Goal: Obtain resource: Download file/media

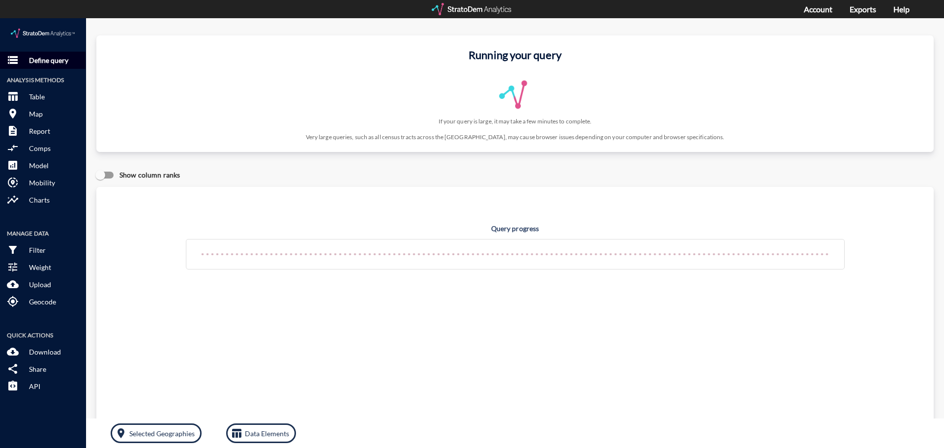
click button "storage Define query"
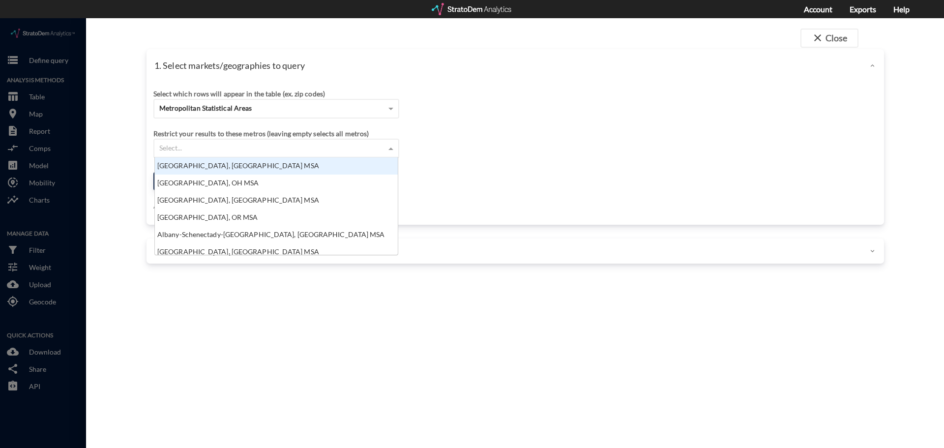
click div "Select..."
click div "Metropolitan Statistical Areas"
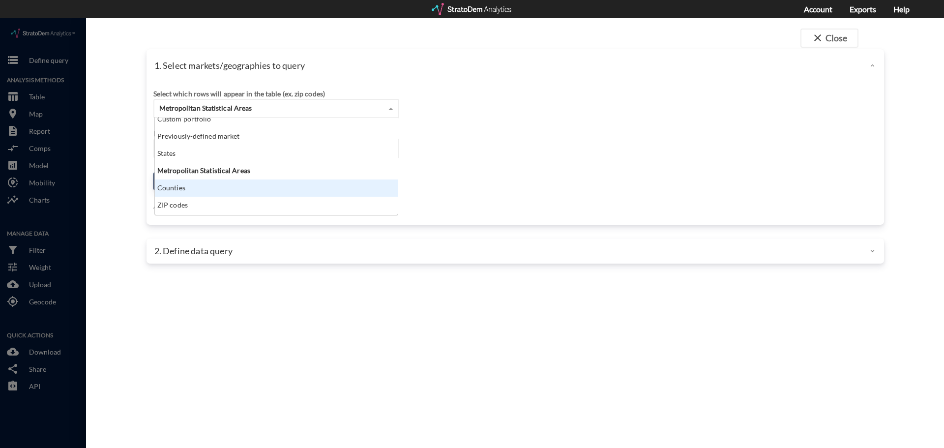
scroll to position [0, 0]
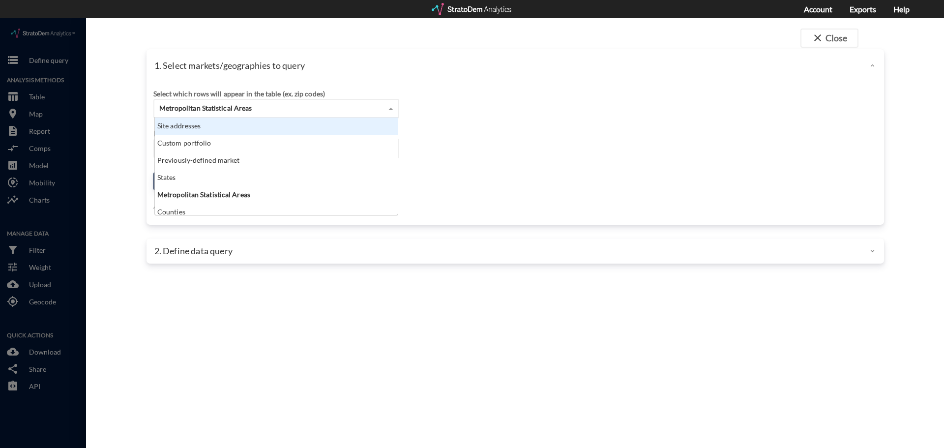
click div "Site addresses"
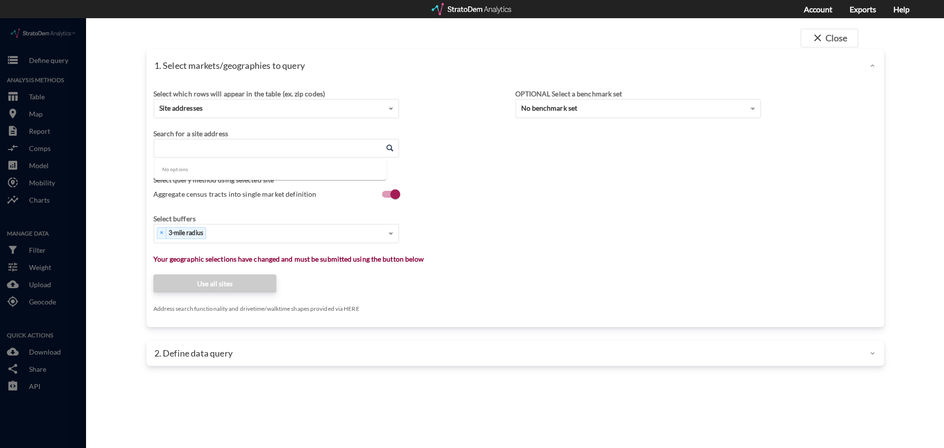
click input "Enter an address"
click div "Select..."
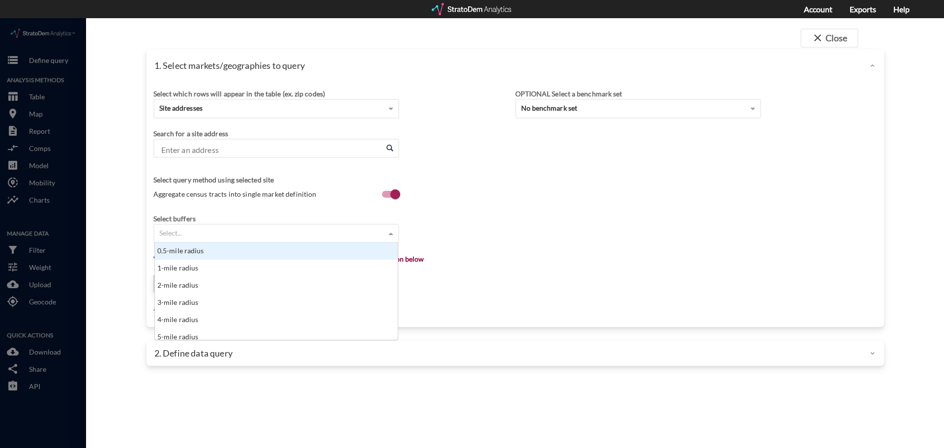
scroll to position [90, 237]
type input "5"
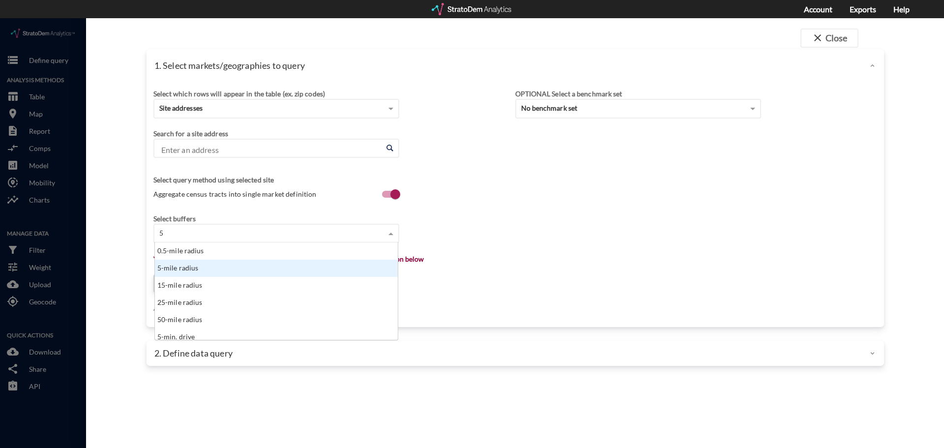
click div "5-mile radius"
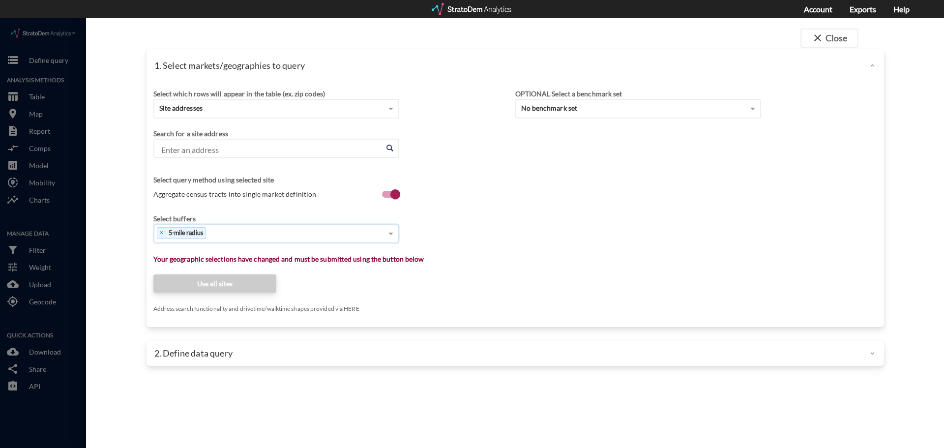
type input "7"
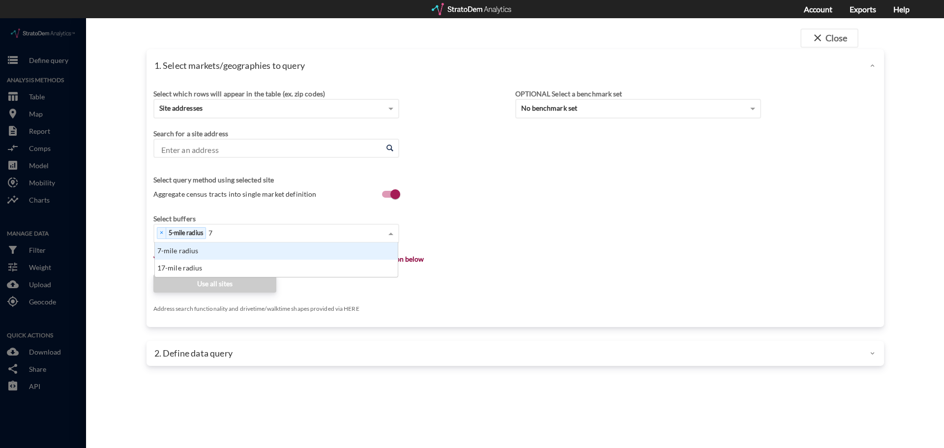
scroll to position [27, 237]
click div "7-mile radius"
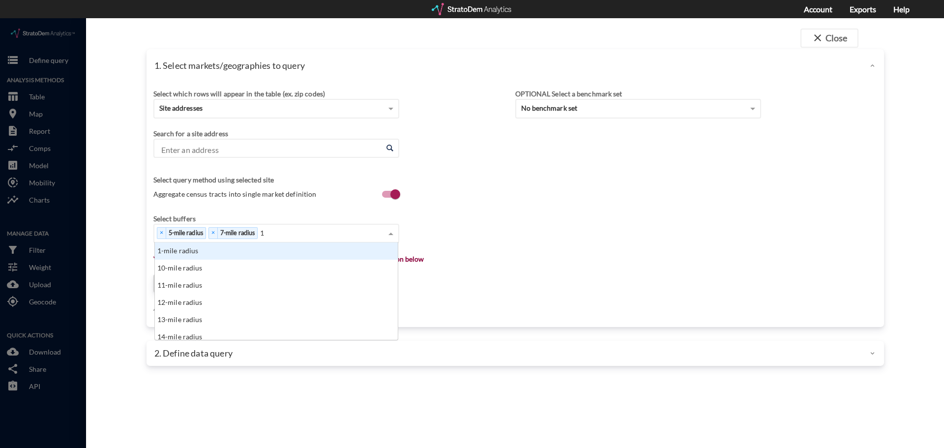
type input "15"
click div "15-mile radius"
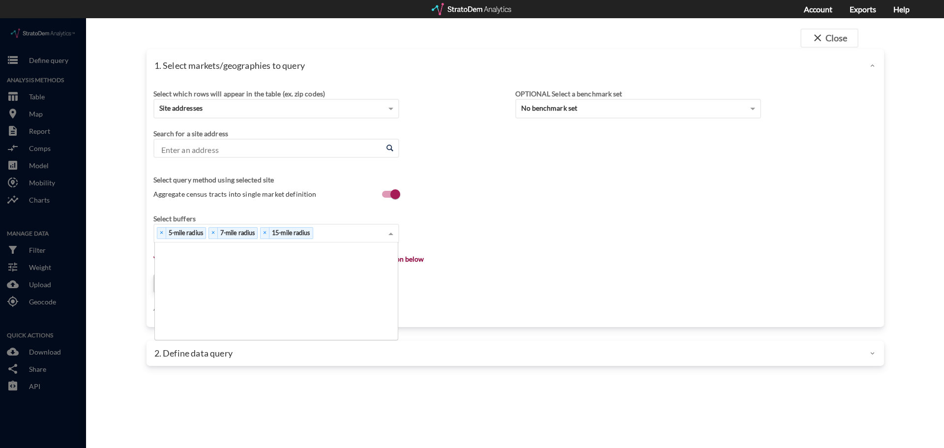
scroll to position [143, 0]
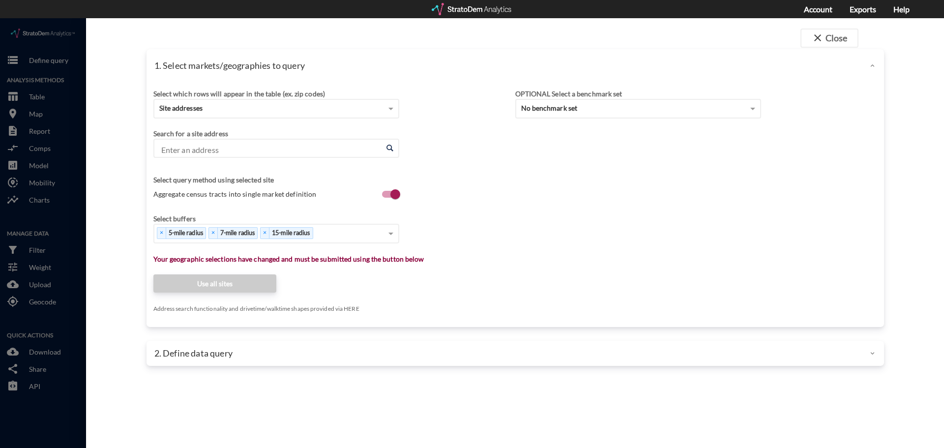
click input "Enter an address"
paste input "10711 Thornton Rd, Stockton, CA 95209"
type input "10711 Thornton Rd, Stockton, CA 95209"
click span
click input "Enter an address"
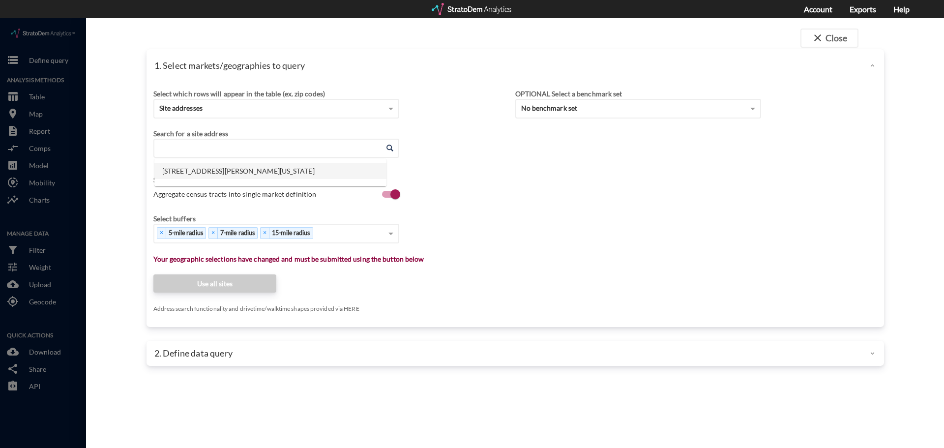
click li "10711 Thornton Rd, Stockton, California"
type input "10711 Thornton Rd, Stockton, California"
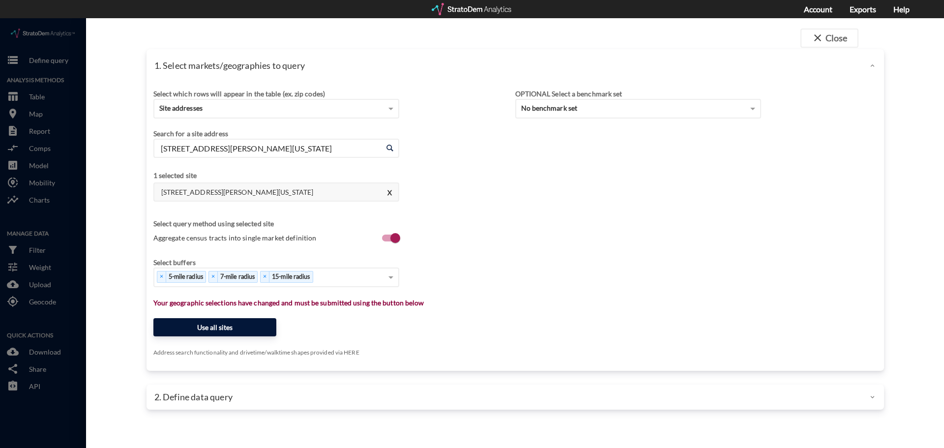
click button "Use all sites"
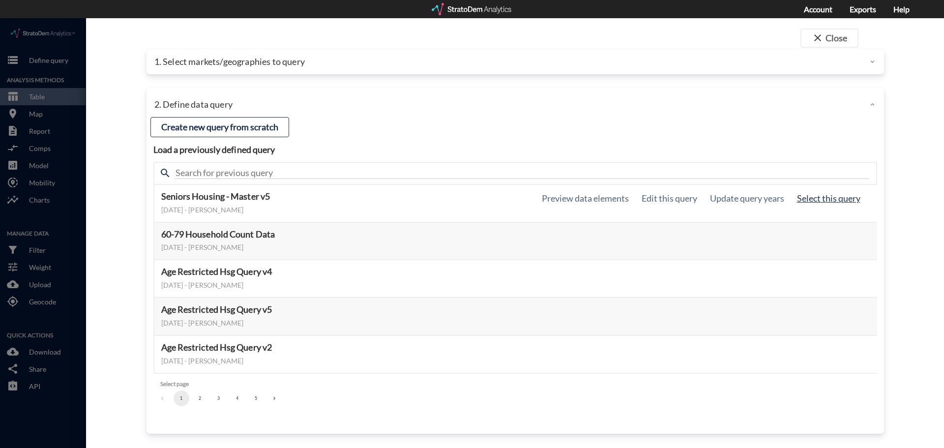
click button "Select this query"
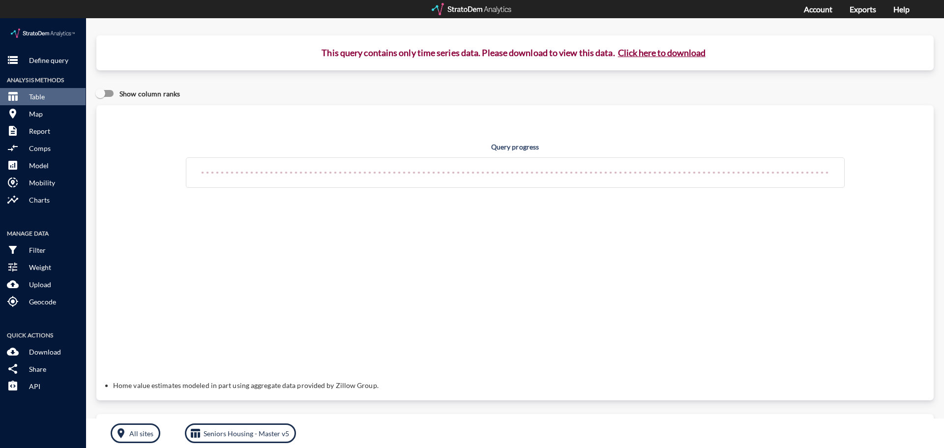
click button "Click here to download"
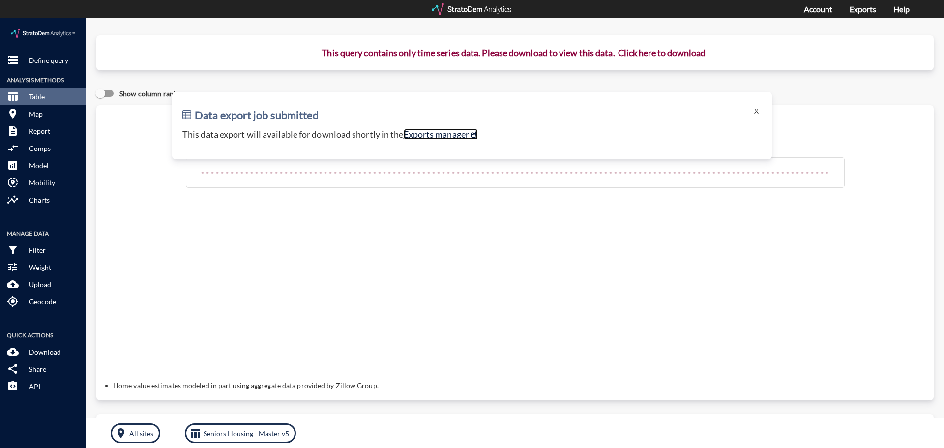
click link "Exports manager"
click button "Click here to download"
click button "X"
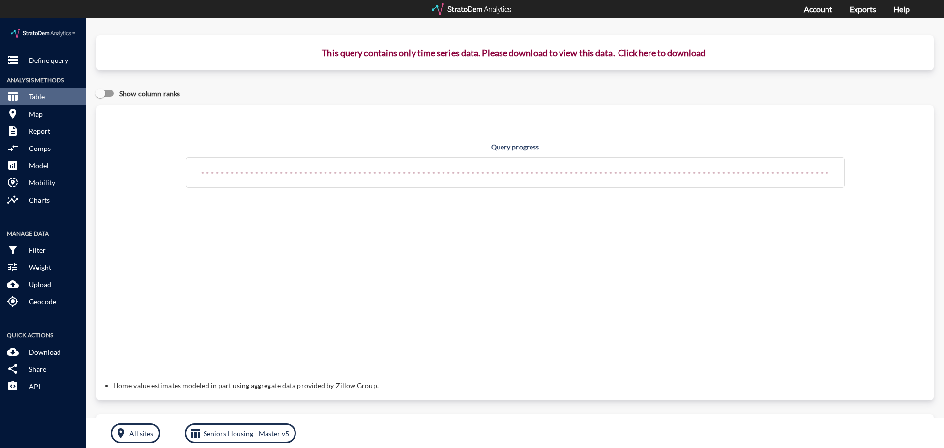
click button "Click here to download"
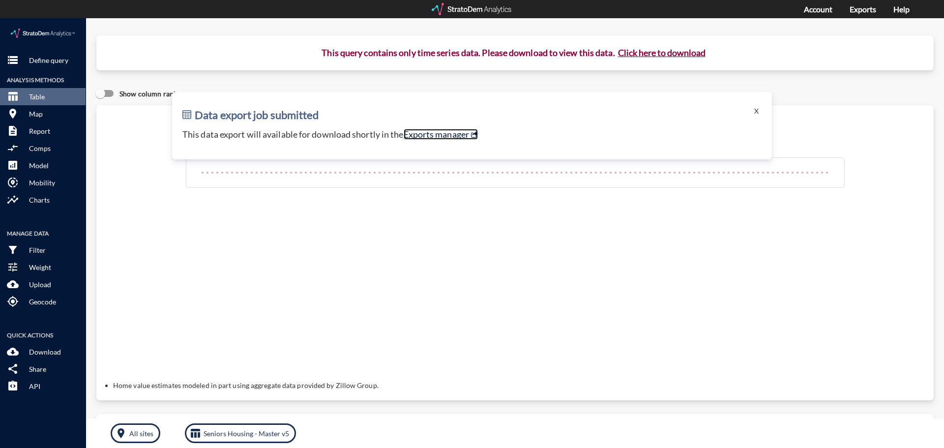
click link "Exports manager"
click div "storage Define query Analysis Methods table_chart Table room Map description Re…"
click p "Define query"
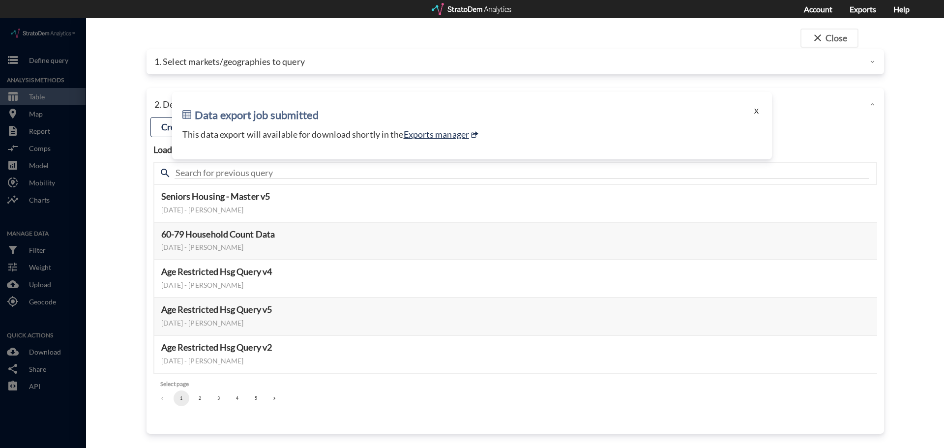
drag, startPoint x: 766, startPoint y: 88, endPoint x: 754, endPoint y: 91, distance: 12.3
click div "Data export job submitted X This data export will available for download shortl…"
click button "X"
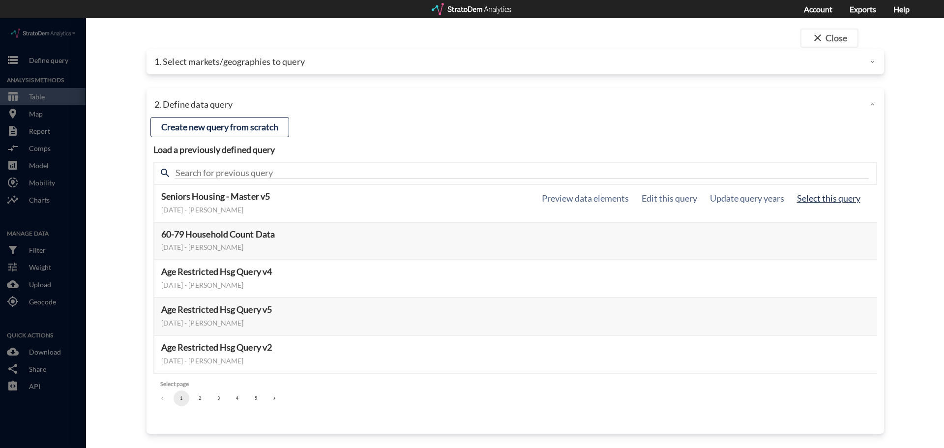
click button "Select this query"
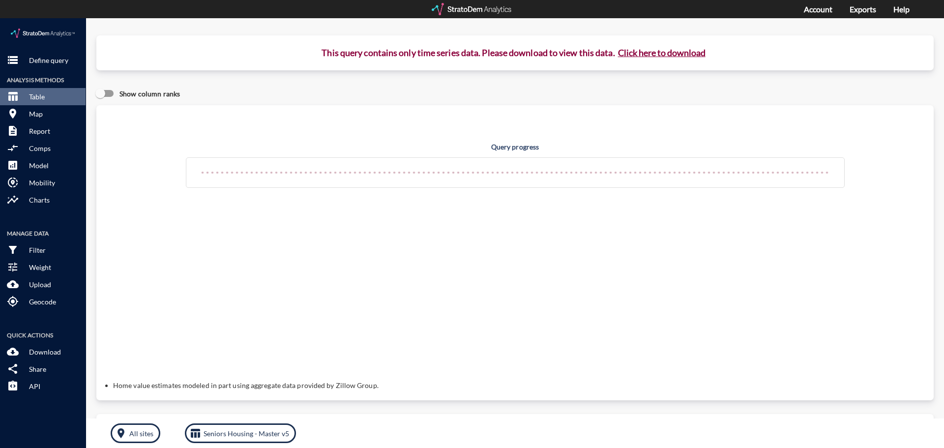
click button "Click here to download"
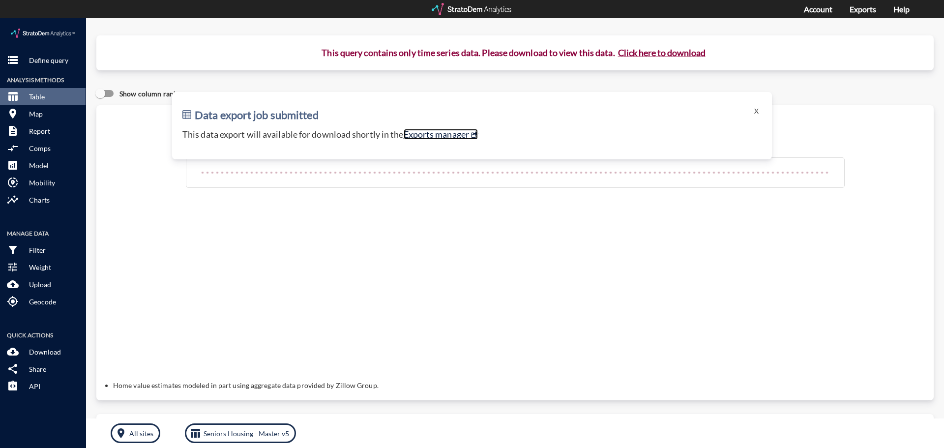
click link "Exports manager"
click p "Define query"
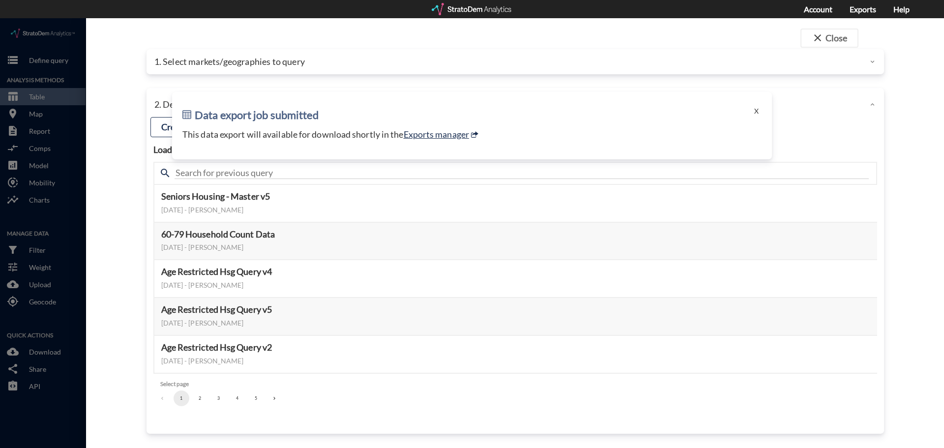
click div "Data export job submitted X This data export will available for download shortl…"
click h2 "Data export job submitted"
click button "X"
click icon
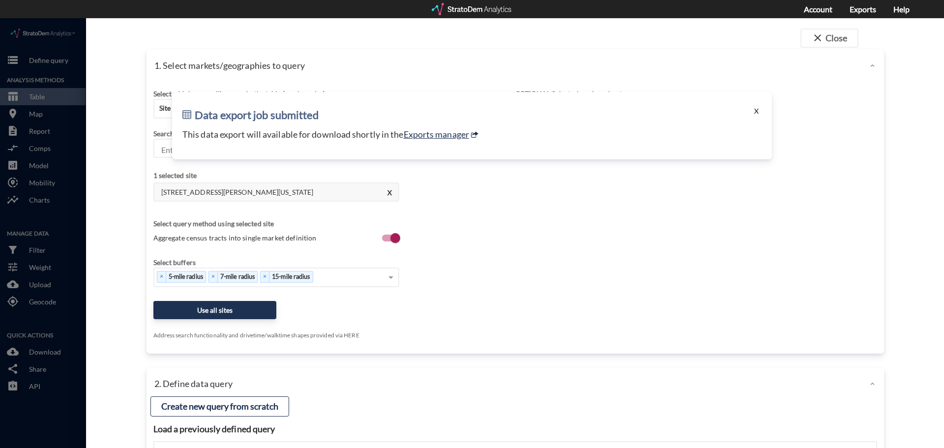
click button "X"
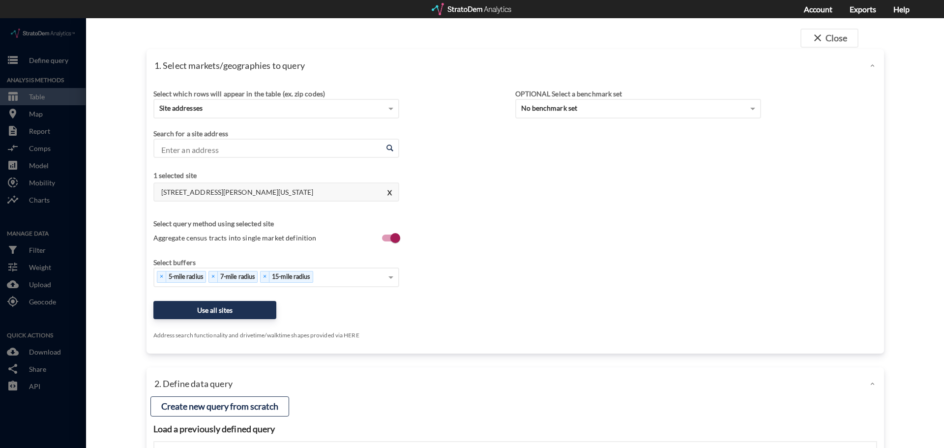
click icon
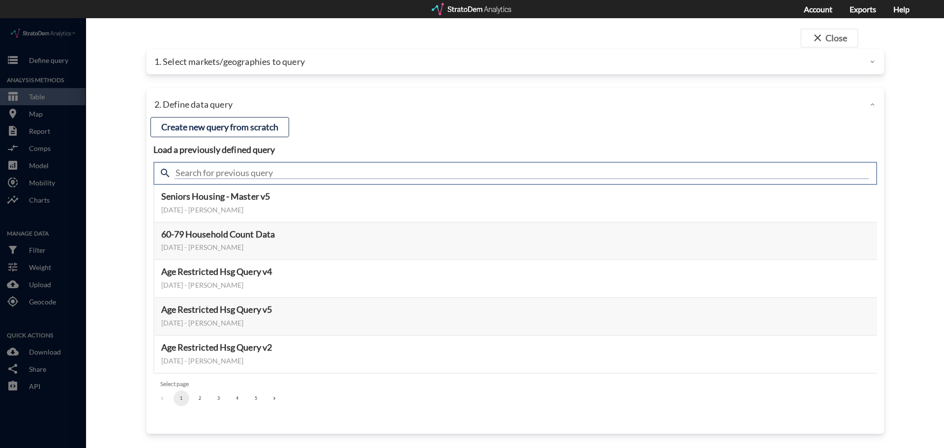
click input "text"
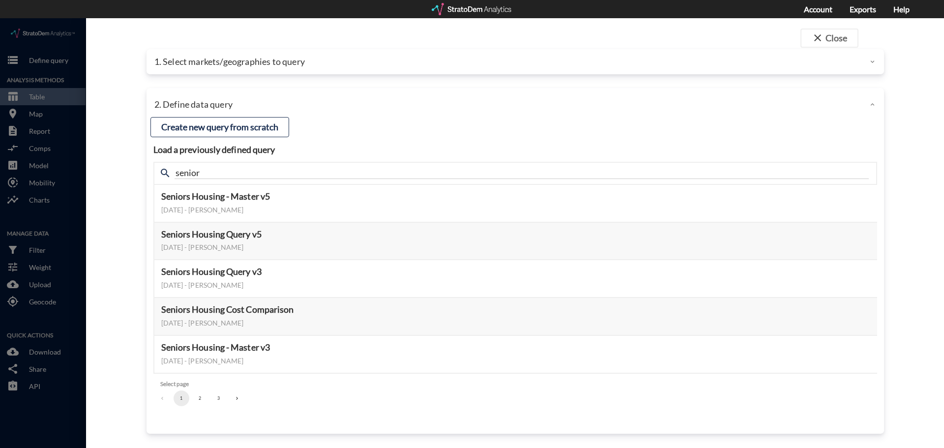
click div "Load a previously defined query Create new query from scratch search senior Sen…"
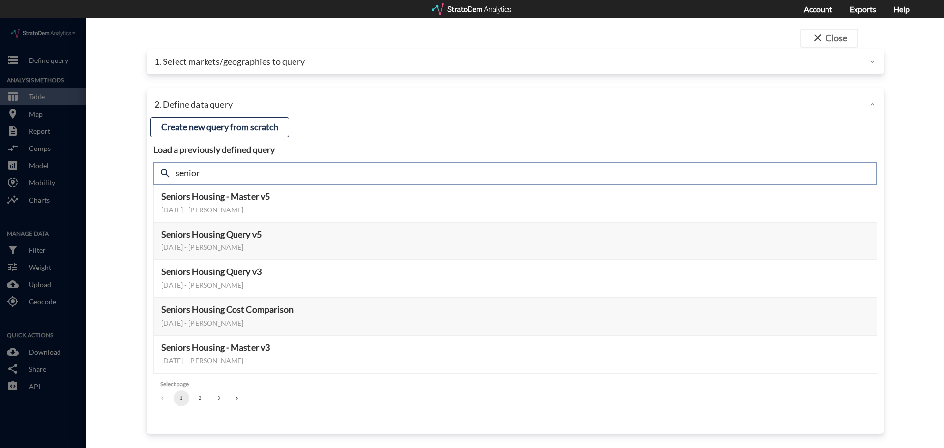
click input "senior"
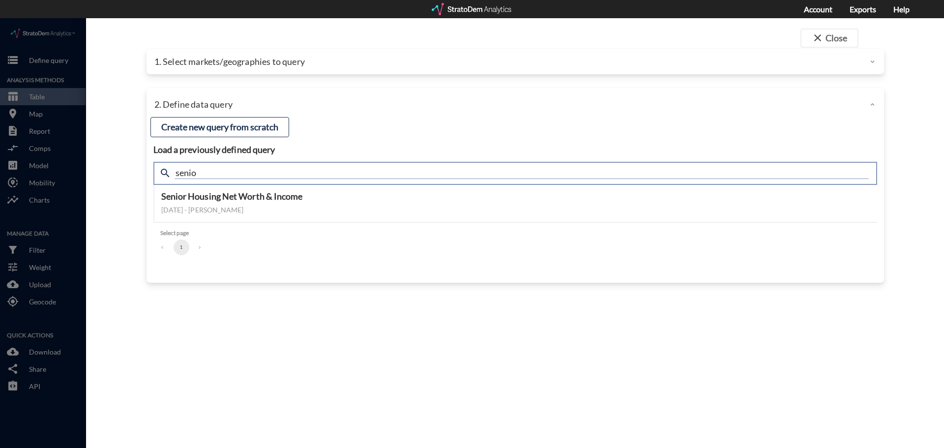
type input "senio"
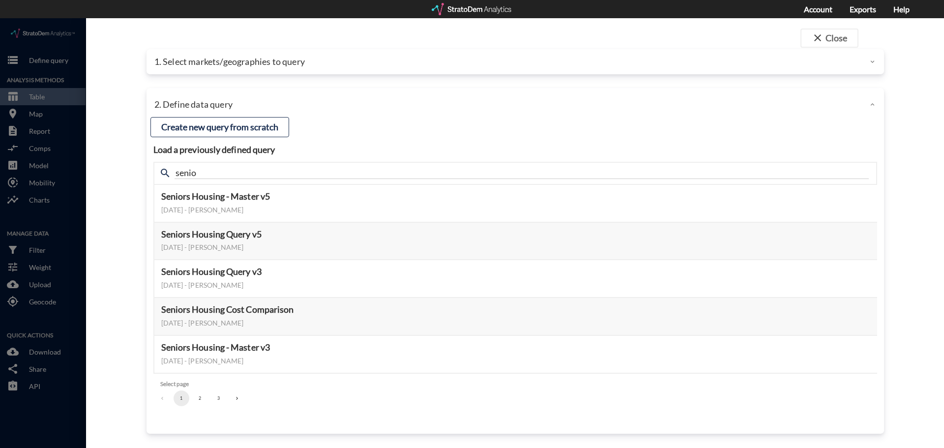
click div "Load a previously defined query Create new query from scratch search senio Seni…"
click button "2"
click button "3"
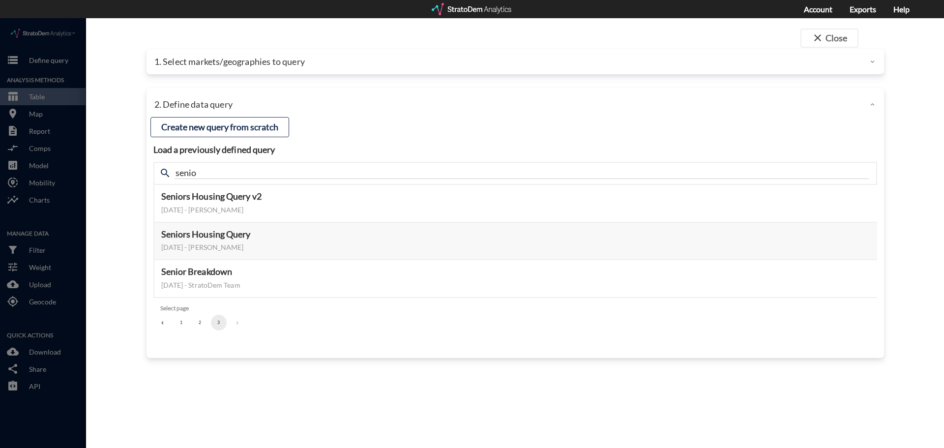
click button "1"
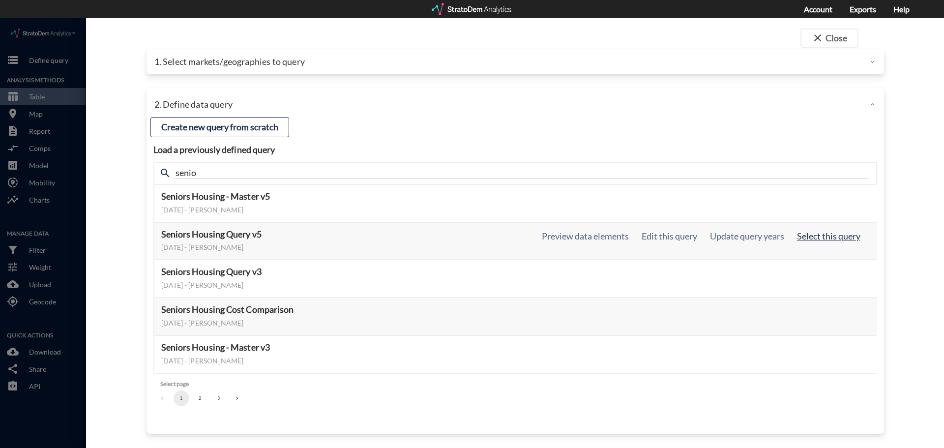
click button "Select this query"
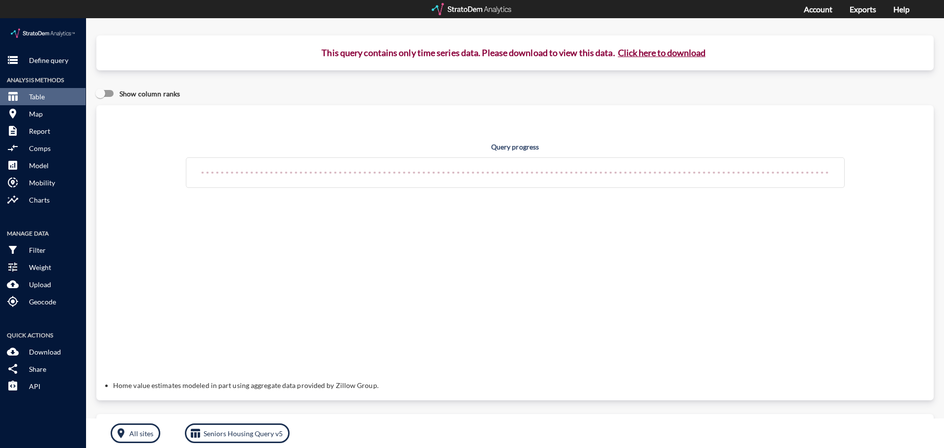
click button "Click here to download"
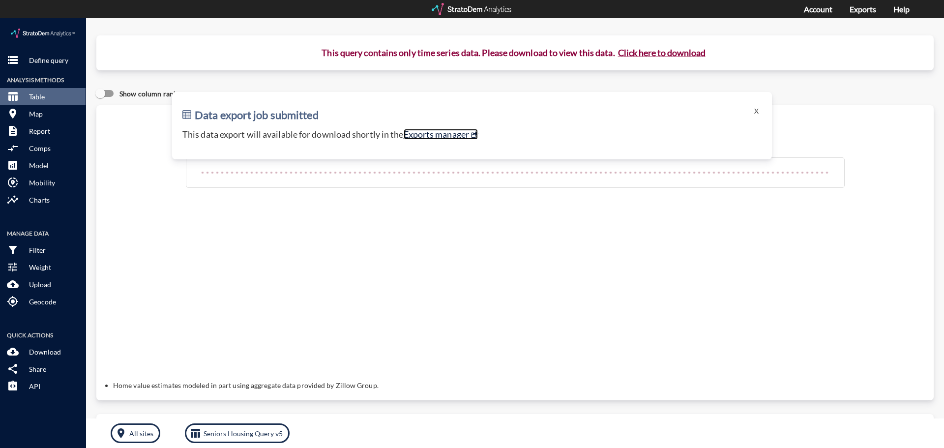
click link "Exports manager"
click p "Define query"
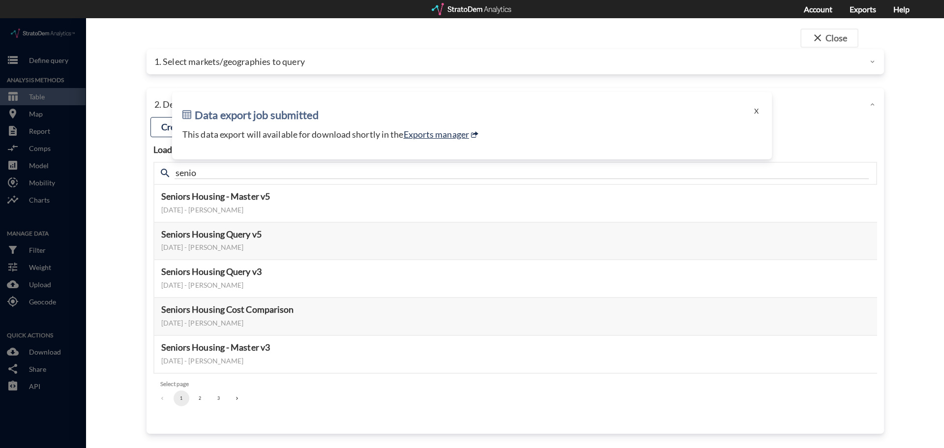
click div "1. Select markets/geographies to query"
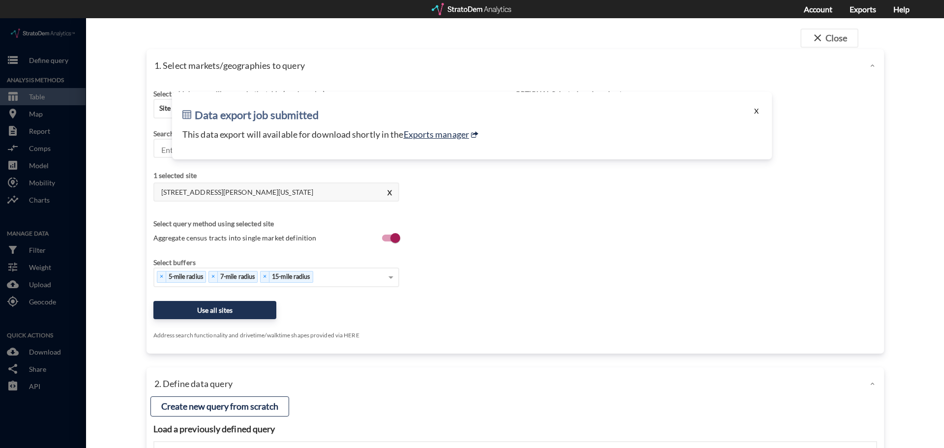
click button "X"
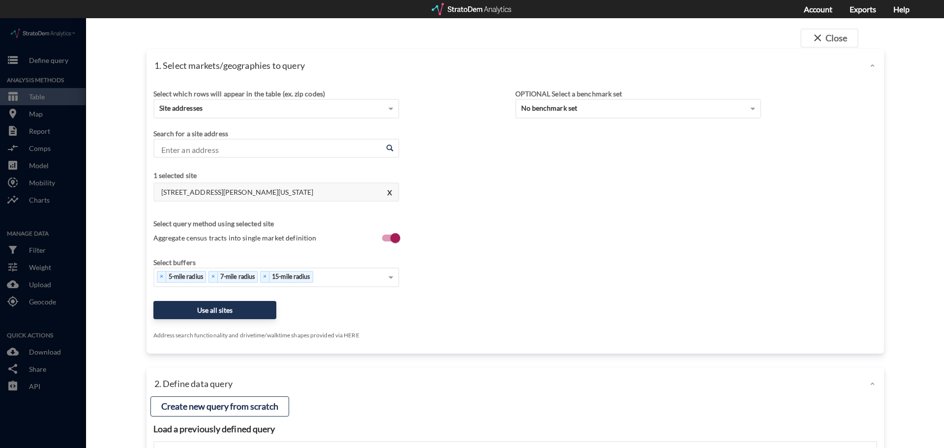
click input "Enter an address"
paste input "2241 N Union Rd, Manteca, CA 95336"
click li "2241 N Union Rd, Manteca, California"
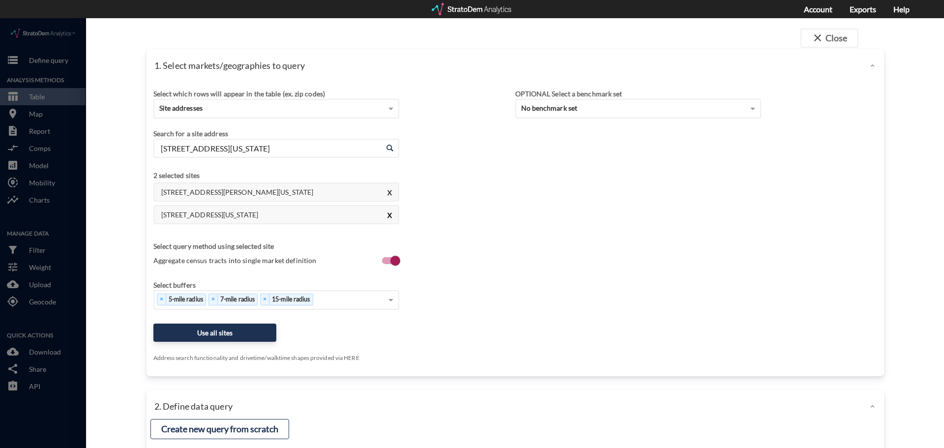
type input "2241 N Union Rd, Manteca, California"
click button "X"
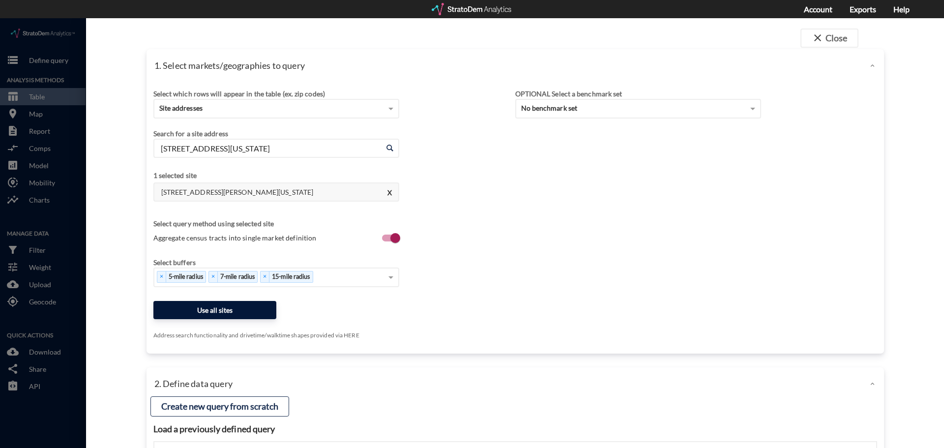
click button "Use all sites"
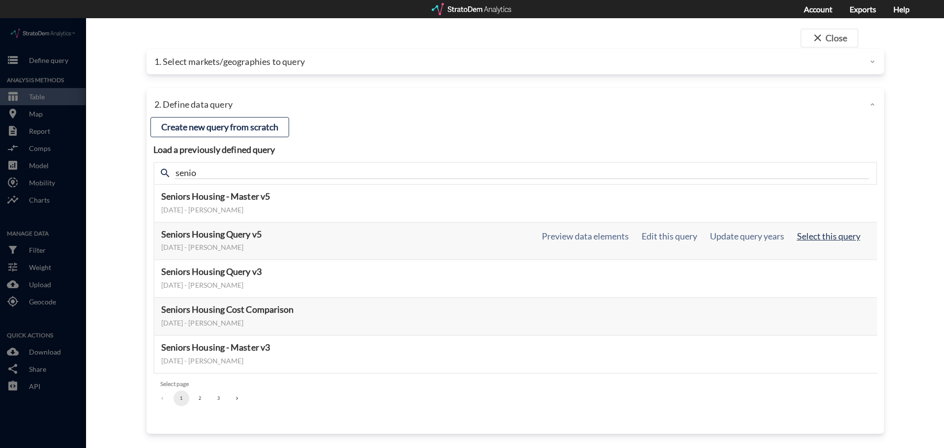
click button "Select this query"
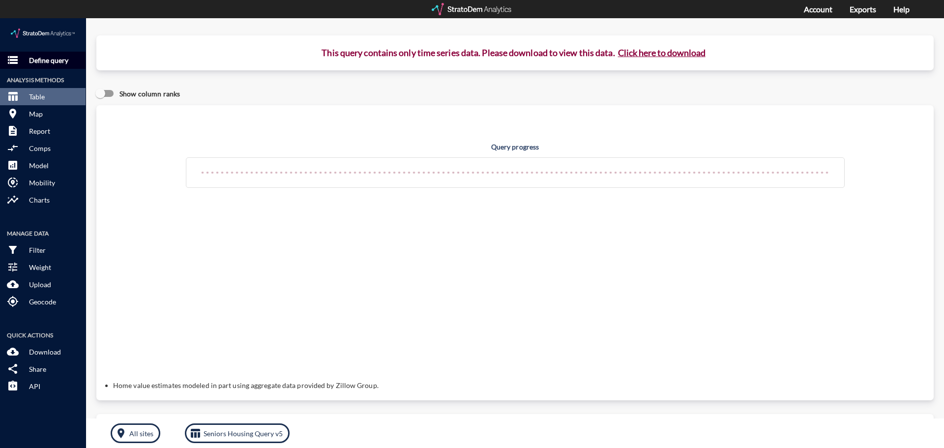
click button "storage Define query"
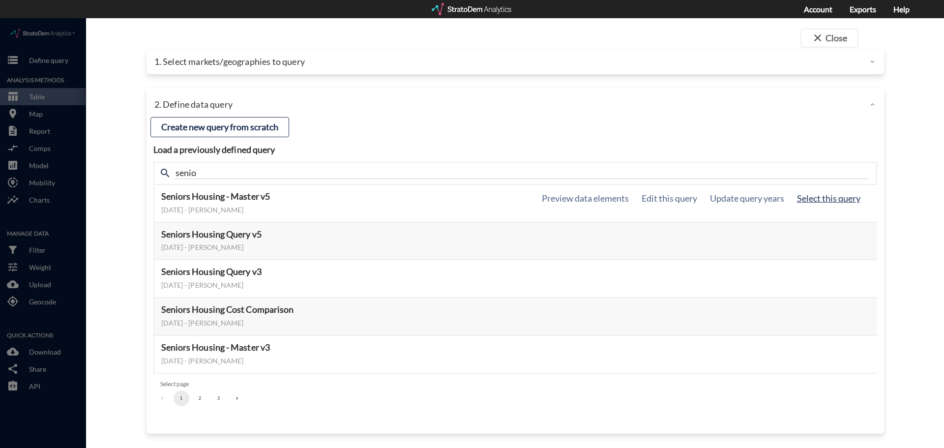
click button "Select this query"
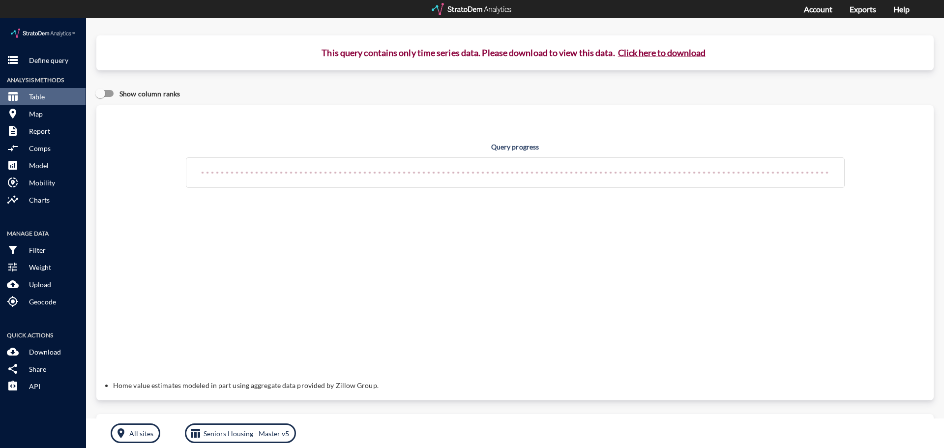
click button "Click here to download"
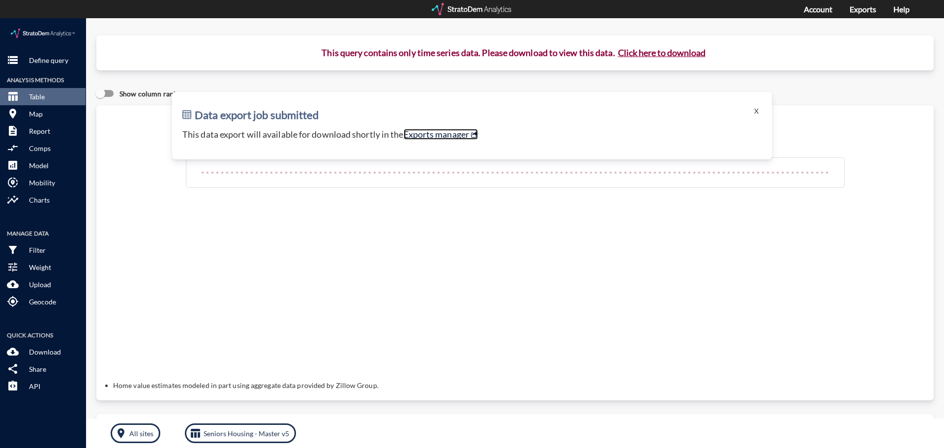
click link "Exports manager"
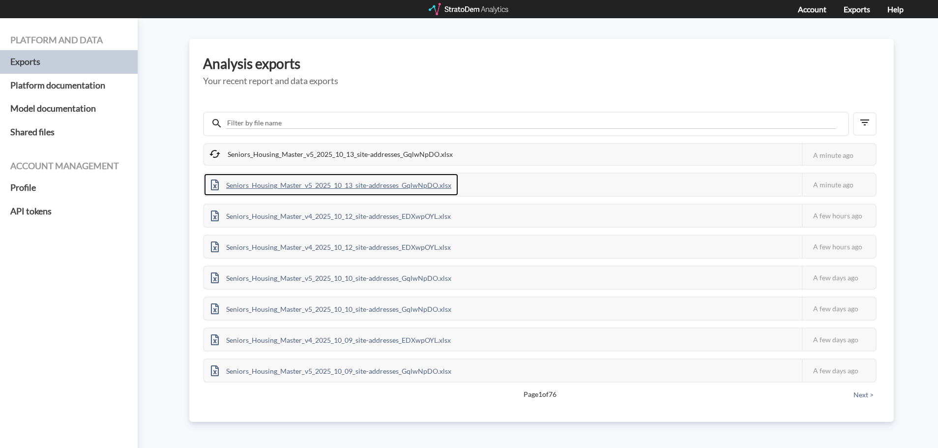
click at [424, 183] on div "Seniors_Housing_Master_v5_2025_10_13_site-addresses_GqlwNpDO.xlsx" at bounding box center [331, 185] width 254 height 22
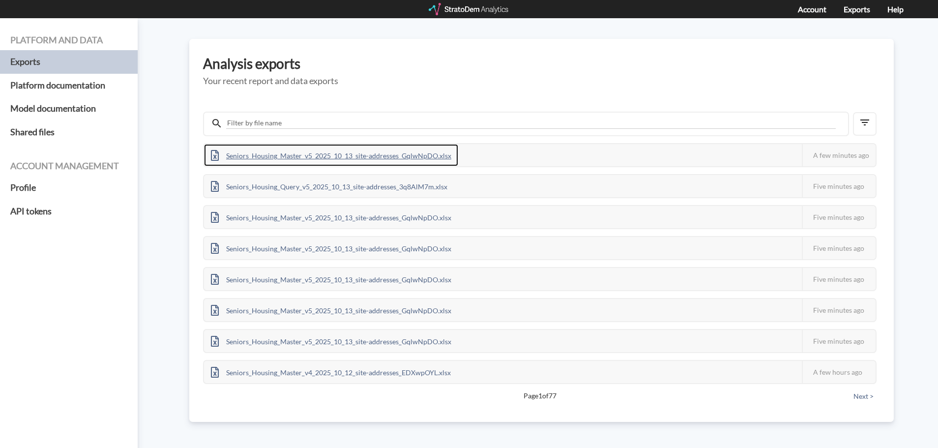
click at [363, 157] on div "Seniors_Housing_Master_v5_2025_10_13_site-addresses_GqlwNpDO.xlsx" at bounding box center [331, 155] width 254 height 22
